Goal: Check status: Check status

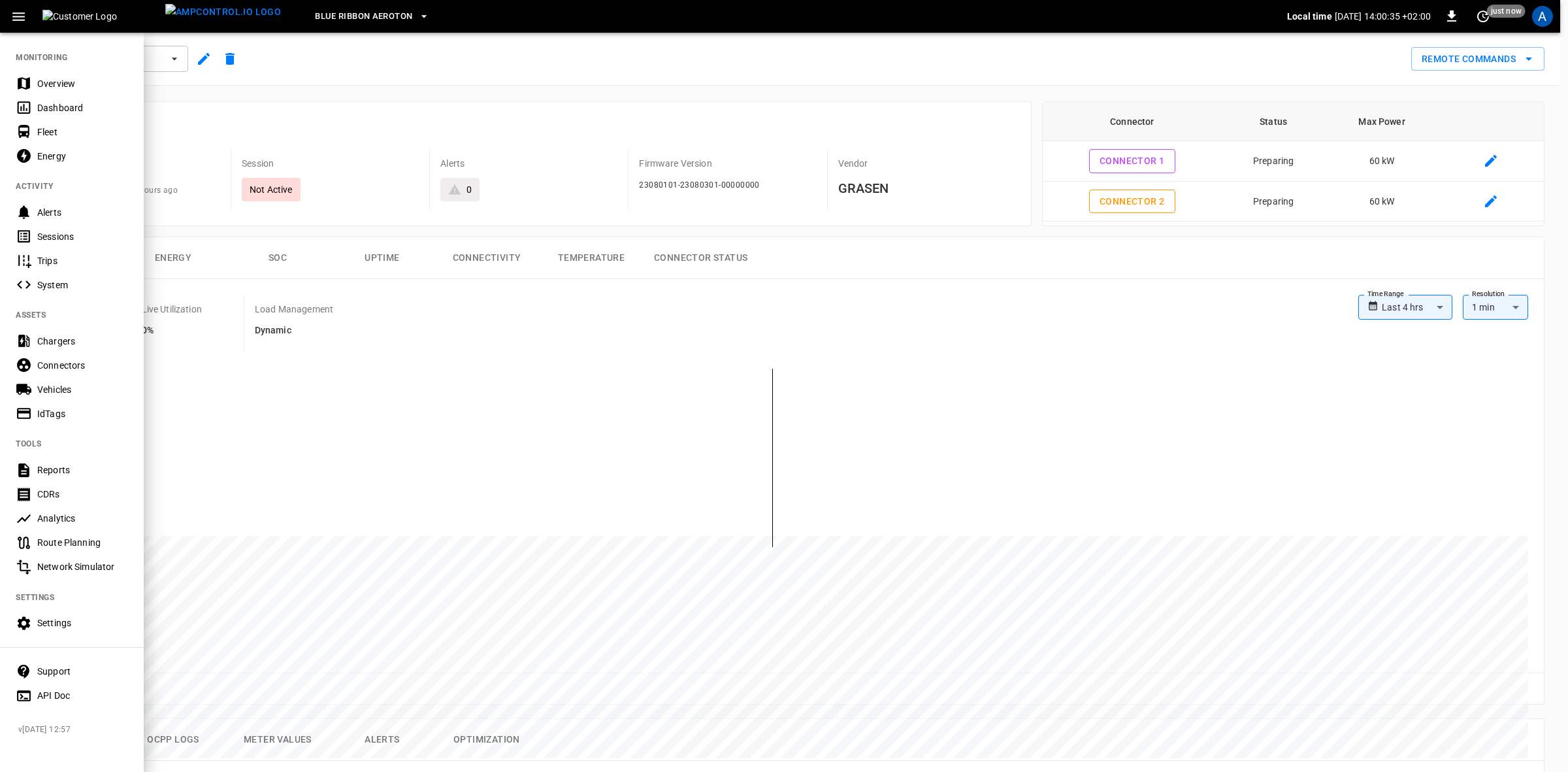
scroll to position [409, 0]
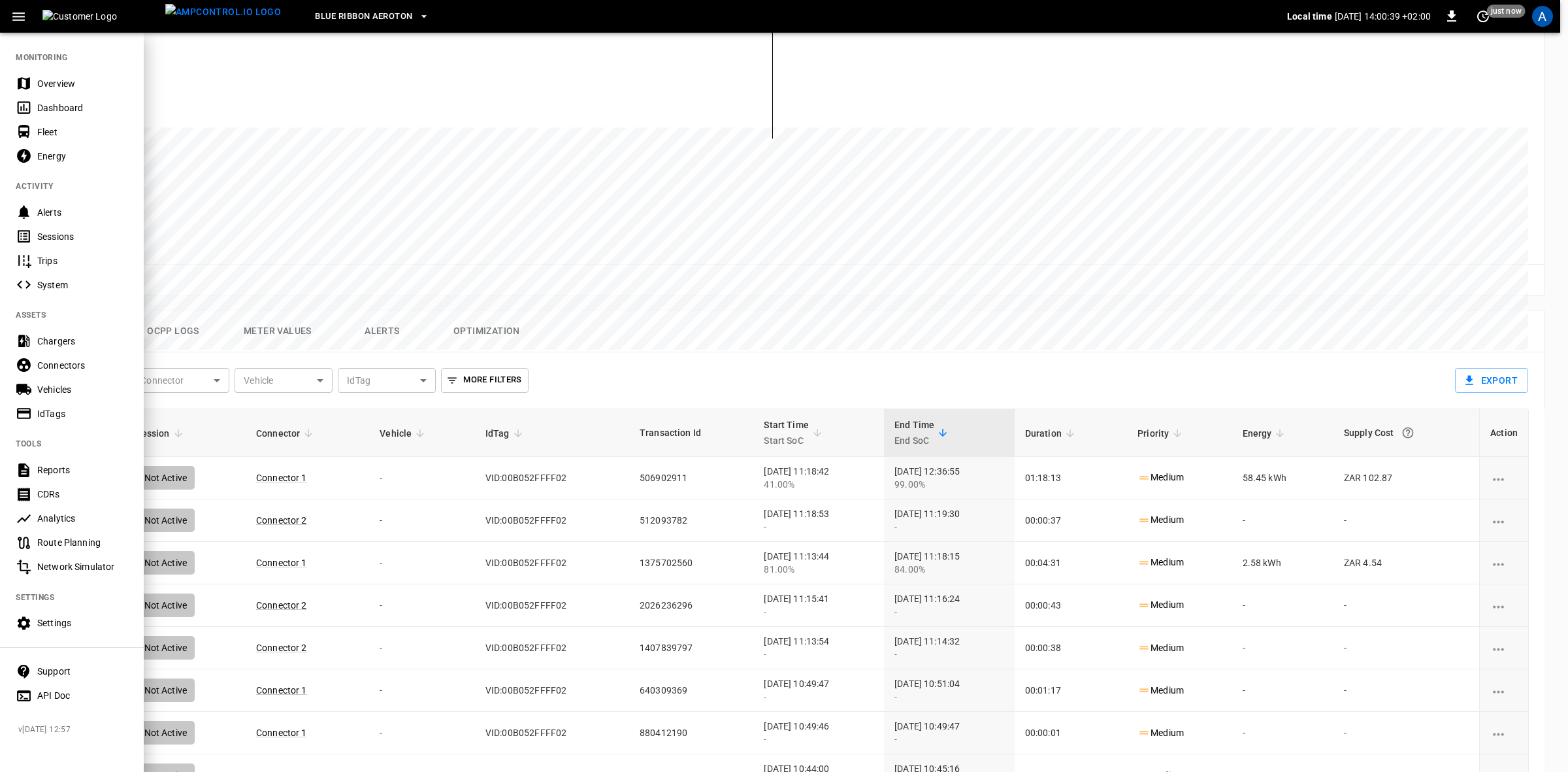
click at [417, 14] on icon "button" at bounding box center [423, 16] width 13 height 13
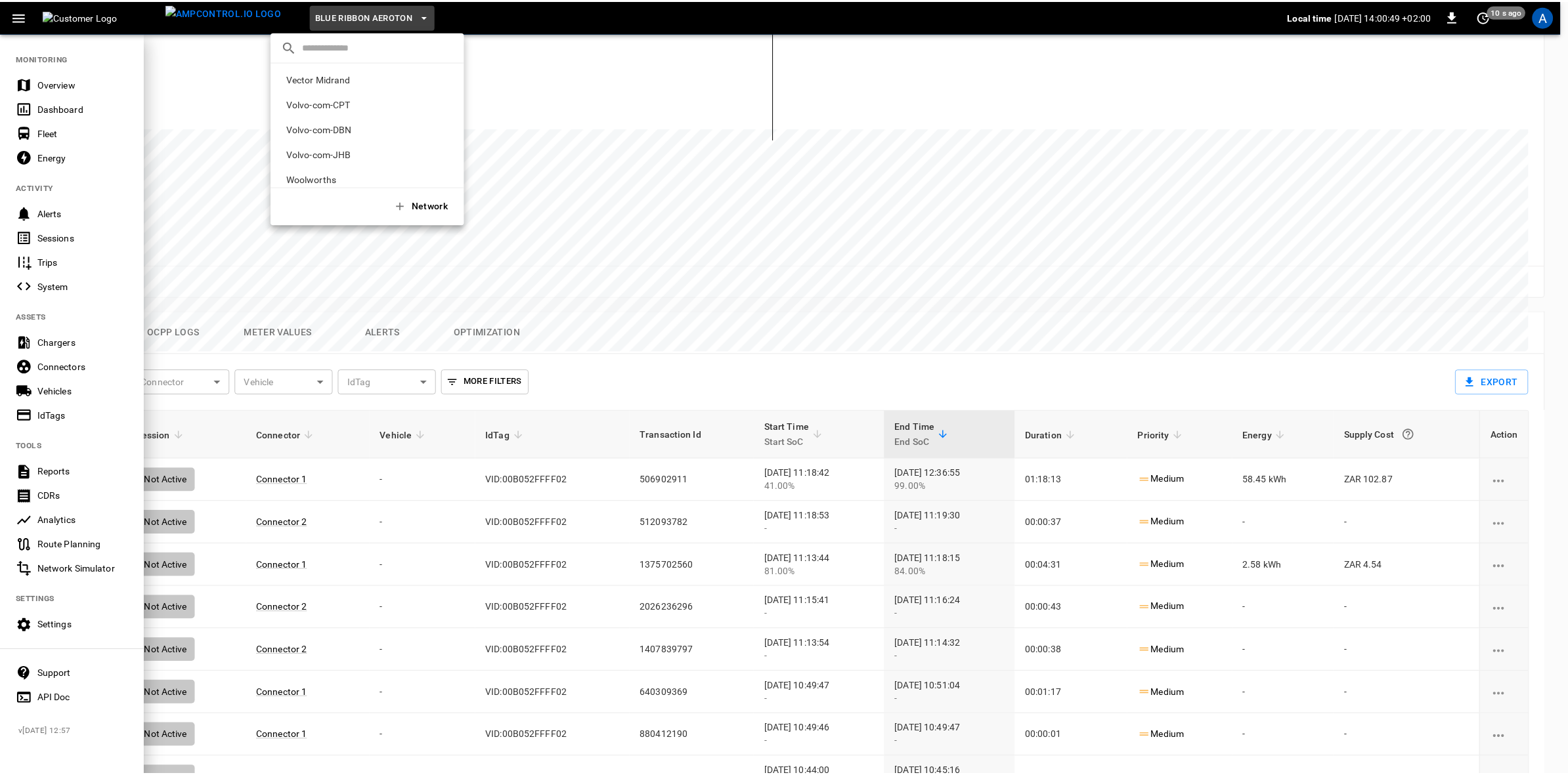
scroll to position [235, 0]
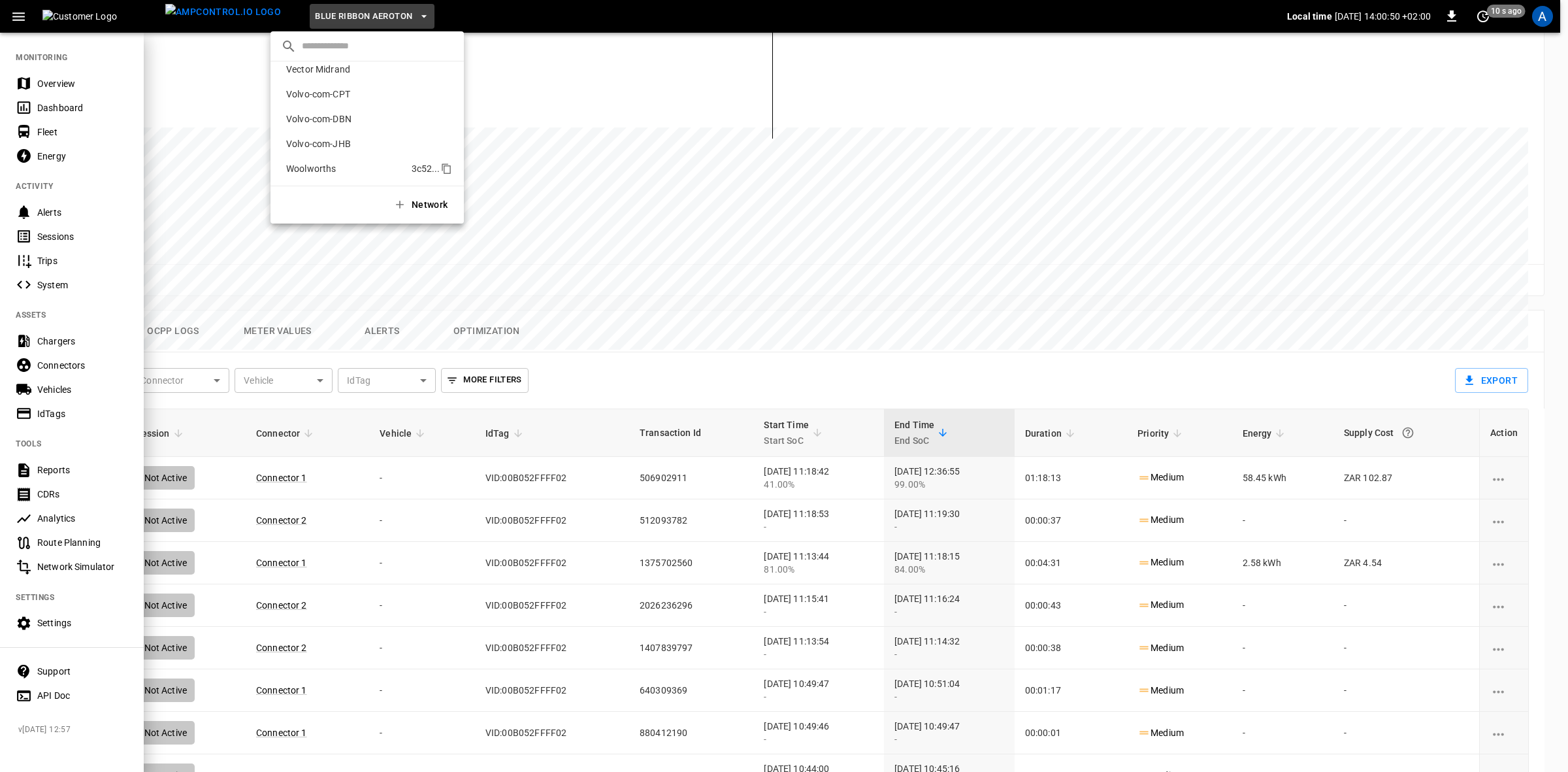
click at [347, 168] on p "Woolworths" at bounding box center [347, 168] width 131 height 13
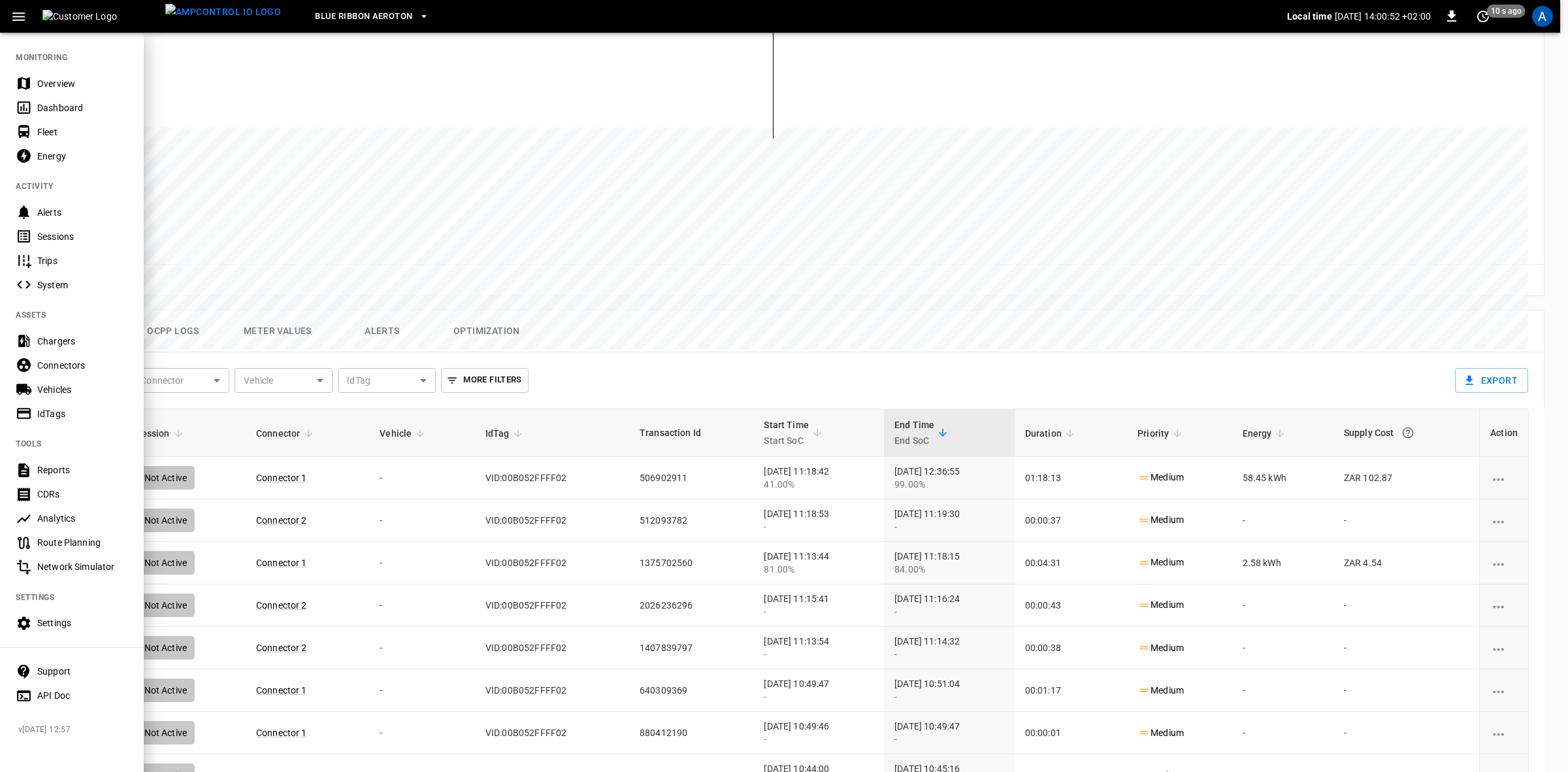
click at [314, 211] on div at bounding box center [784, 386] width 1568 height 772
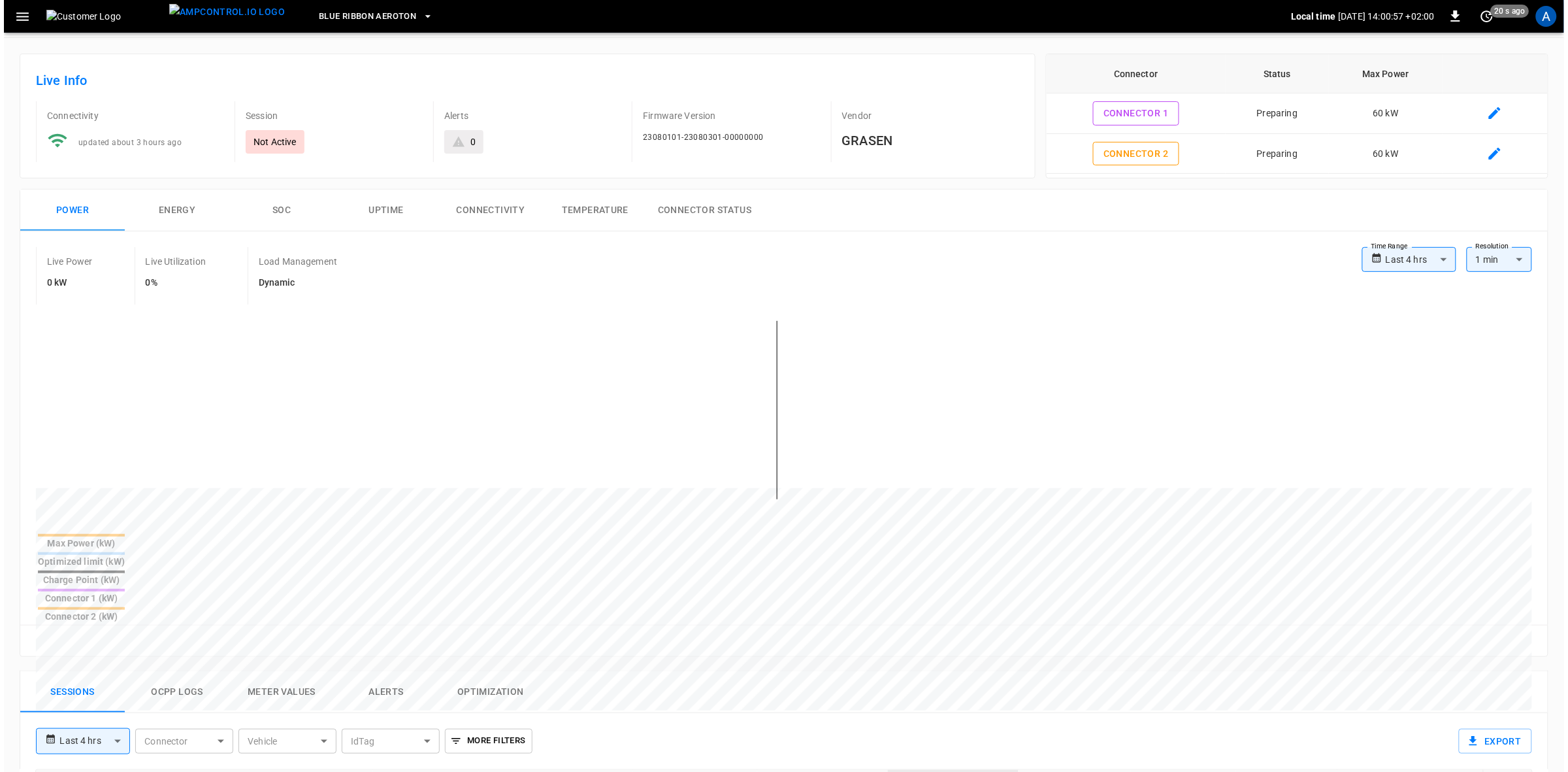
scroll to position [0, 0]
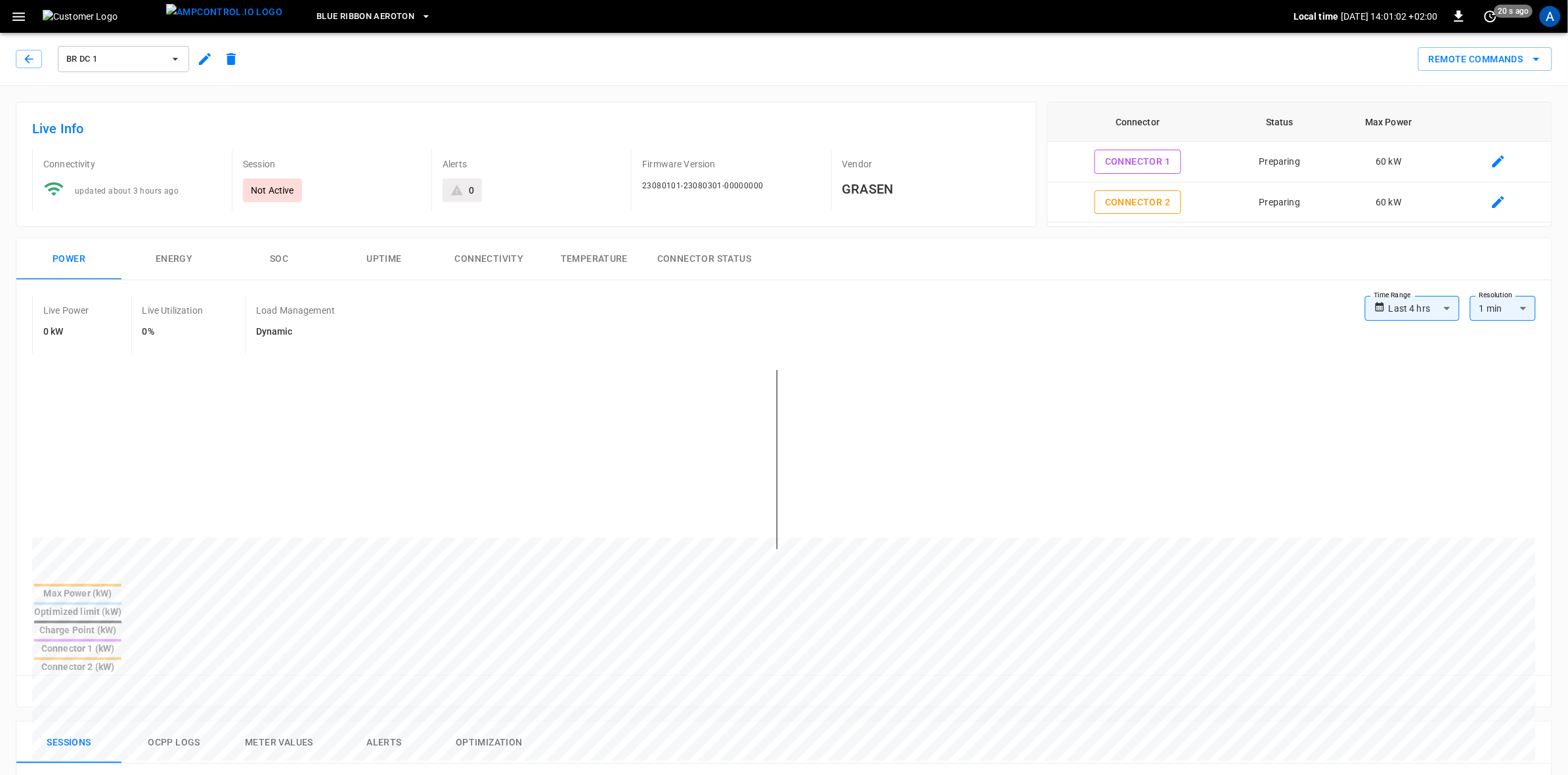
click at [419, 12] on icon "button" at bounding box center [425, 16] width 13 height 13
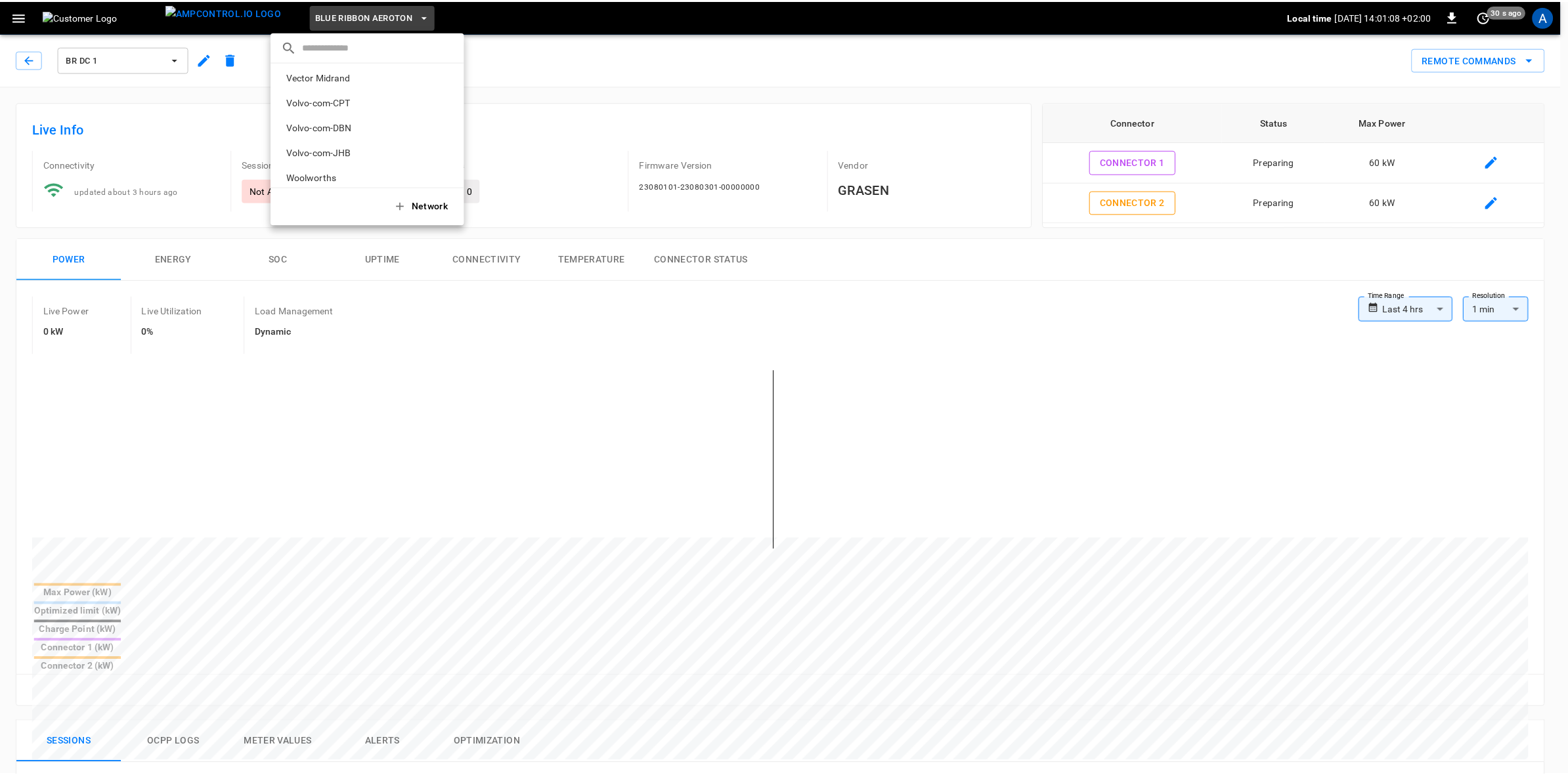
scroll to position [235, 0]
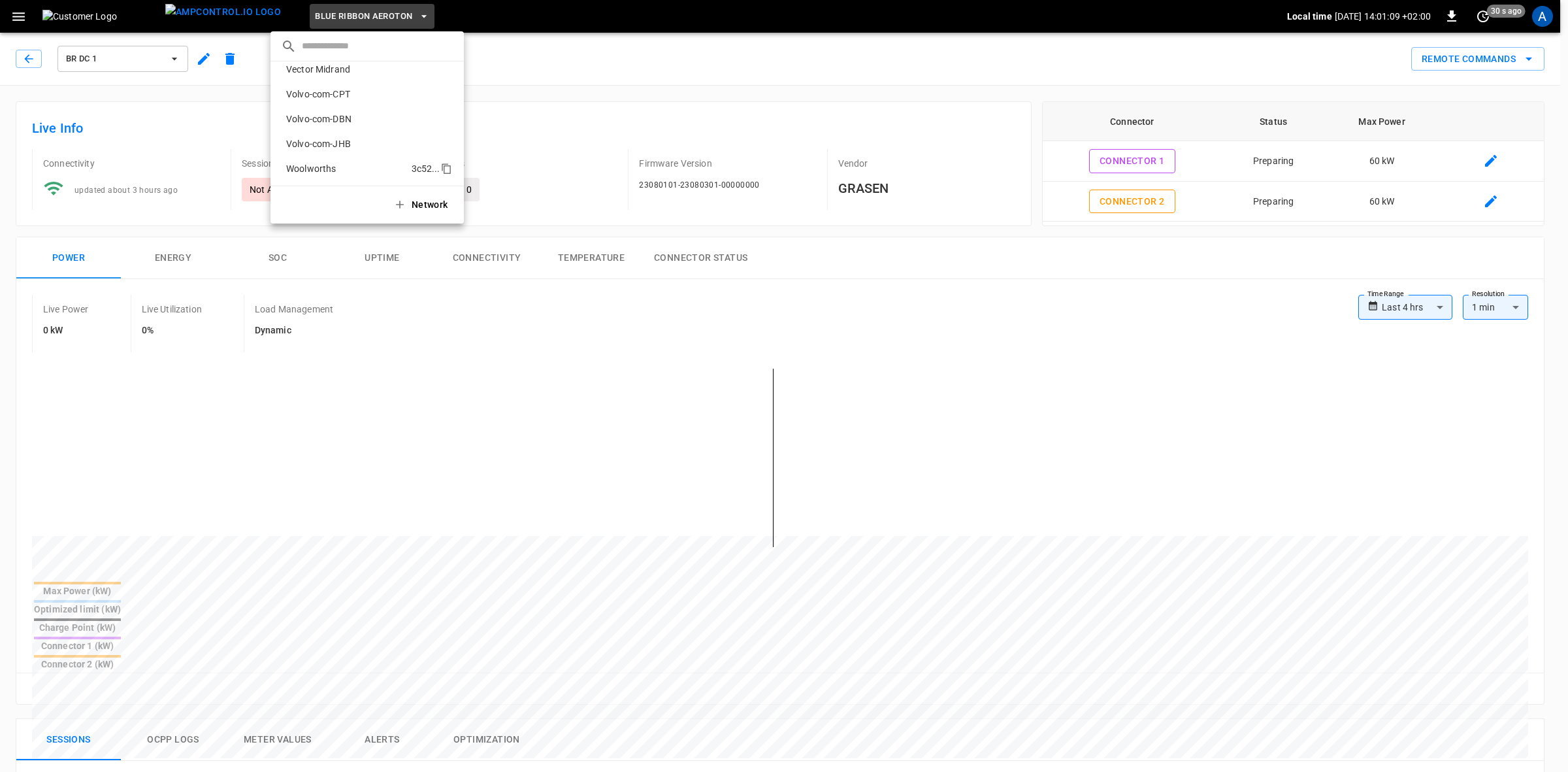
click at [298, 169] on p "Woolworths" at bounding box center [347, 168] width 131 height 13
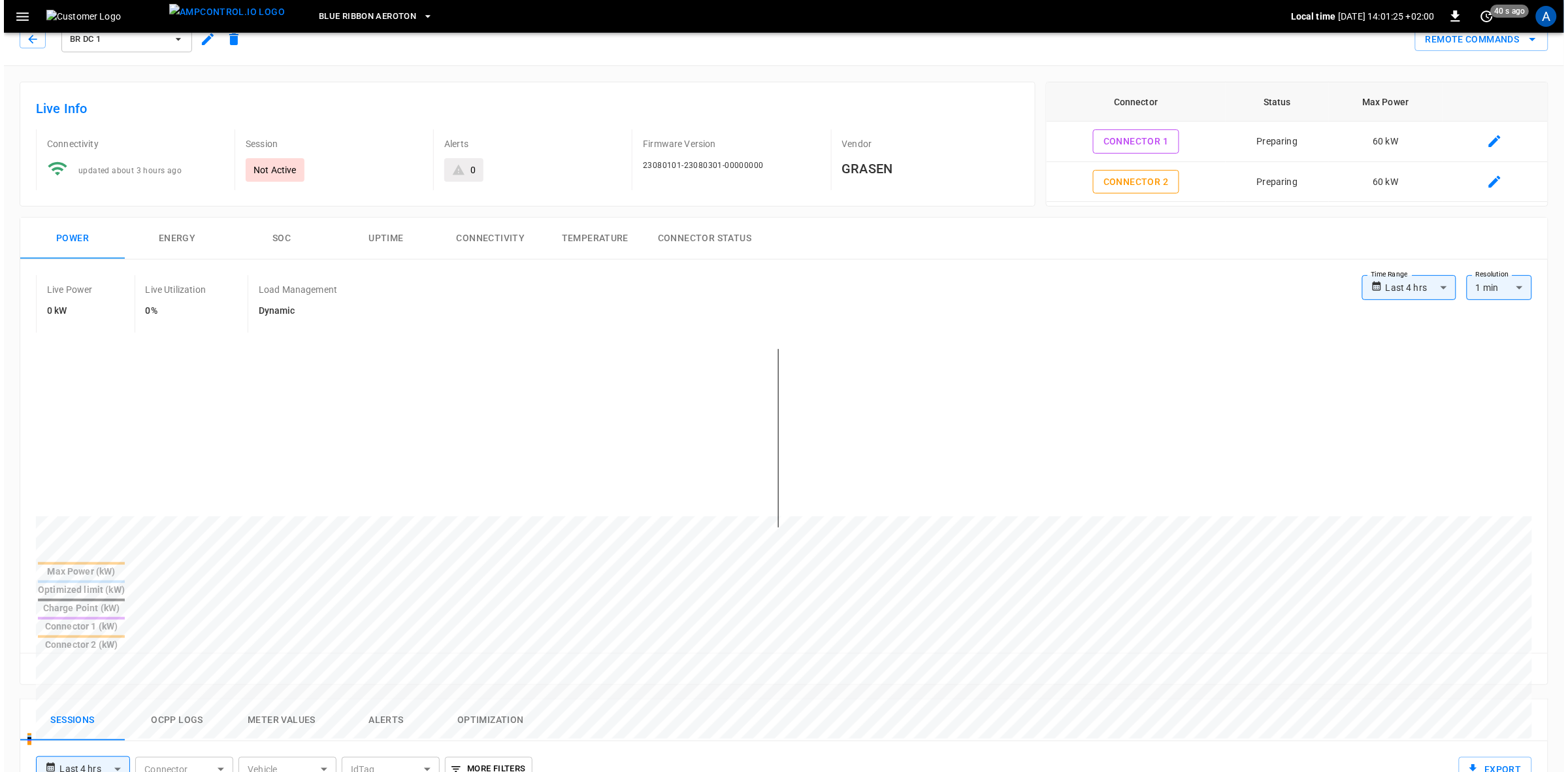
scroll to position [0, 0]
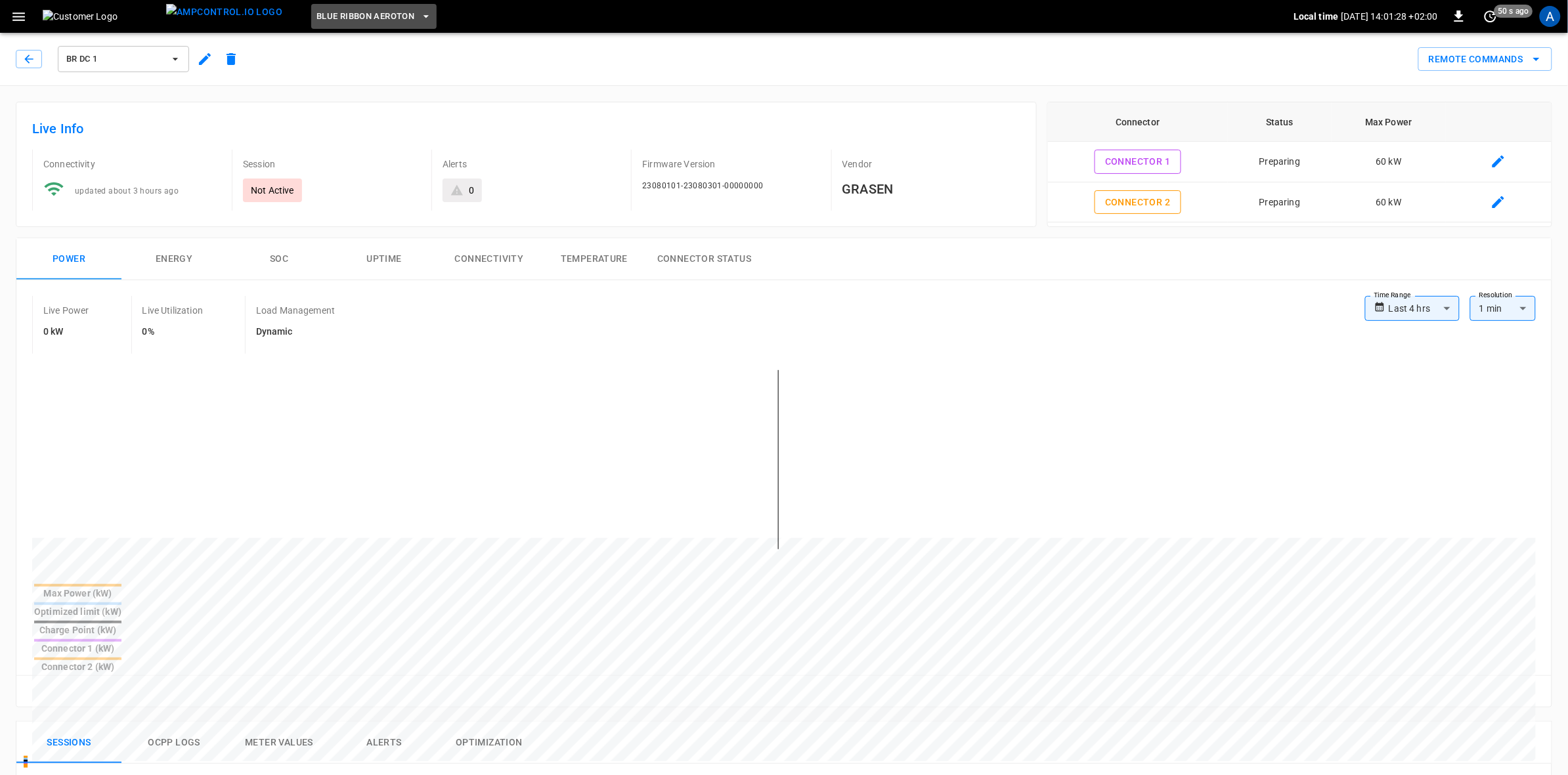
click at [379, 10] on button "Blue Ribbon Aeroton" at bounding box center [373, 17] width 126 height 26
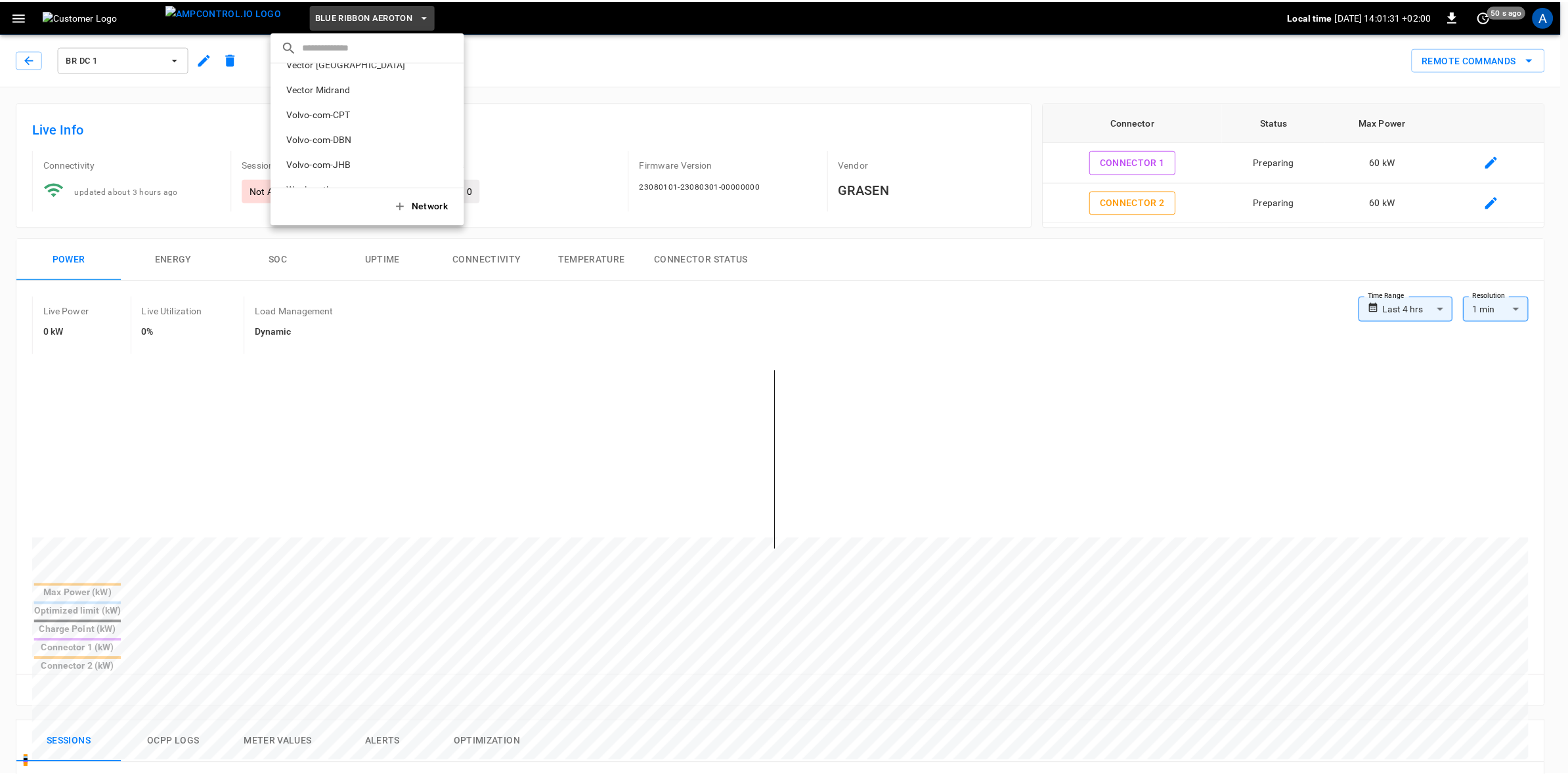
scroll to position [235, 0]
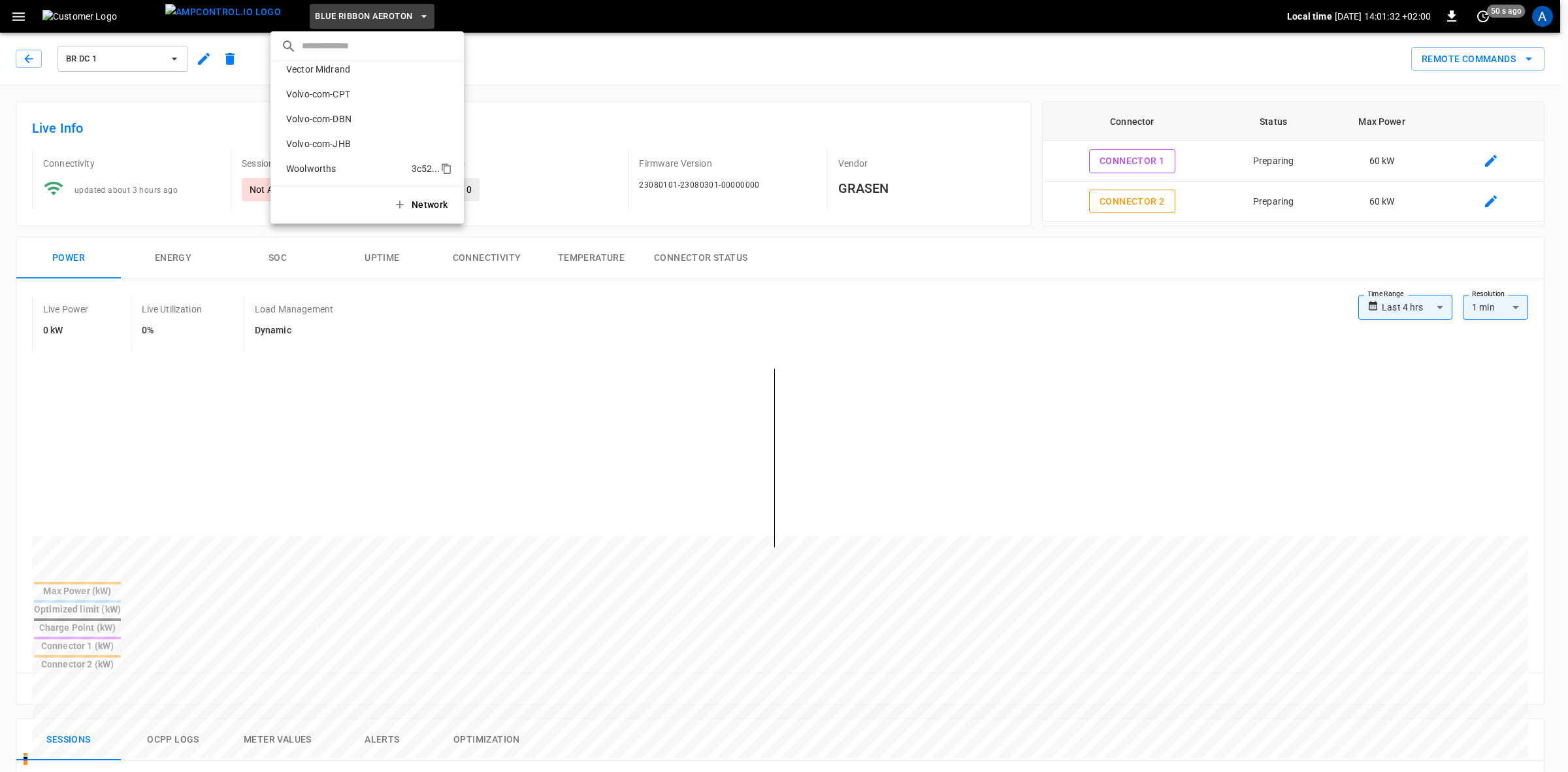
click at [288, 170] on p "Woolworths" at bounding box center [347, 168] width 131 height 13
